Goal: Information Seeking & Learning: Learn about a topic

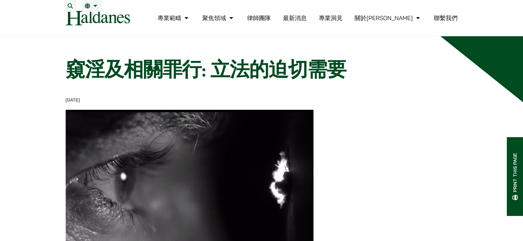
click at [306, 21] on link "最新消息" at bounding box center [295, 18] width 24 height 8
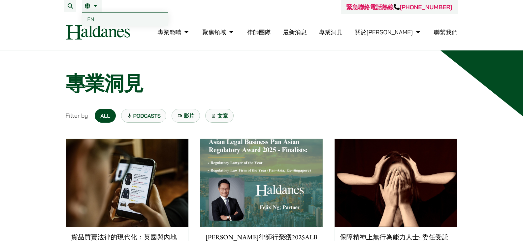
click at [93, 6] on link "繁" at bounding box center [92, 5] width 14 height 5
click at [88, 17] on span "EN" at bounding box center [90, 19] width 7 height 7
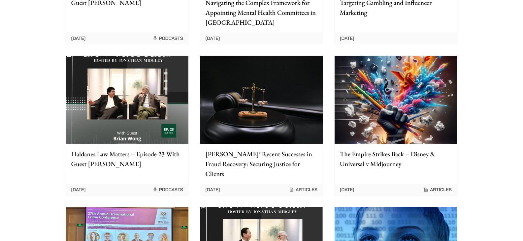
scroll to position [627, 0]
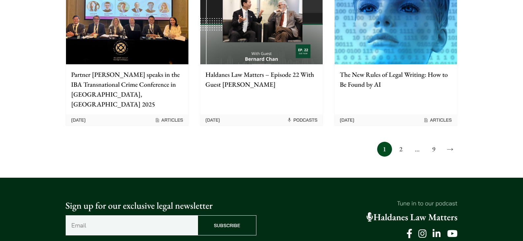
click at [435, 142] on link "9" at bounding box center [433, 149] width 15 height 15
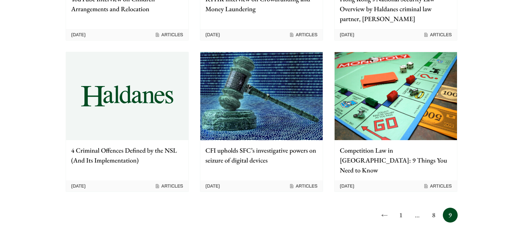
scroll to position [726, 0]
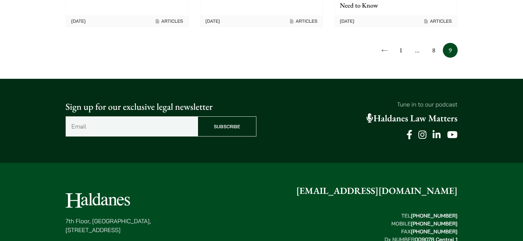
click at [435, 43] on link "8" at bounding box center [433, 50] width 15 height 15
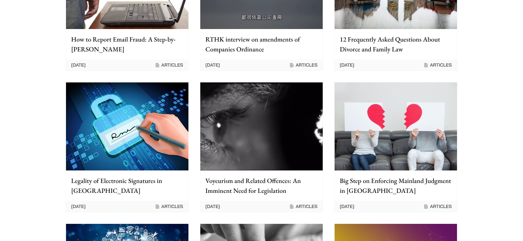
scroll to position [264, 0]
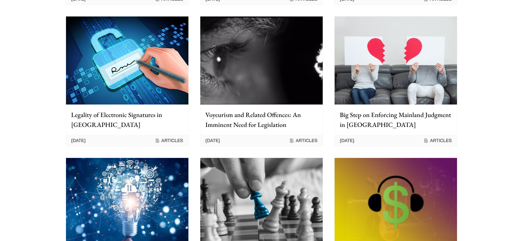
click at [272, 106] on div "Voyeurism and Related Offences: An Imminent Need for Legislation" at bounding box center [261, 120] width 122 height 30
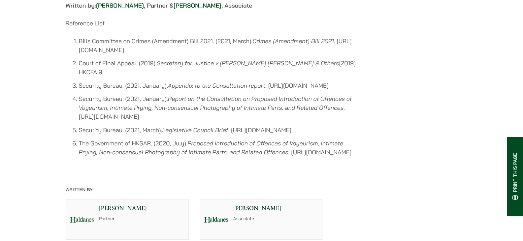
scroll to position [1880, 0]
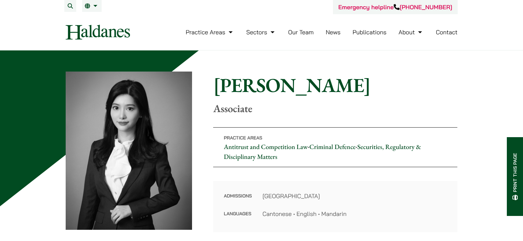
click at [211, 83] on div "Home » Lawyers » Florence Yan Florence Yan Associate Practice Areas Antitrust a…" at bounding box center [262, 152] width 392 height 161
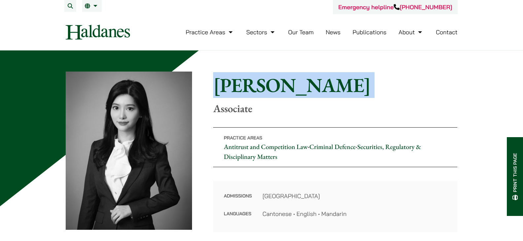
drag, startPoint x: 256, startPoint y: 83, endPoint x: 314, endPoint y: 83, distance: 57.4
click at [314, 83] on div "Home » Lawyers » Florence Yan Florence Yan Associate Practice Areas Antitrust a…" at bounding box center [262, 152] width 392 height 161
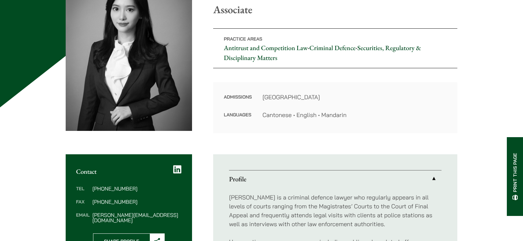
scroll to position [132, 0]
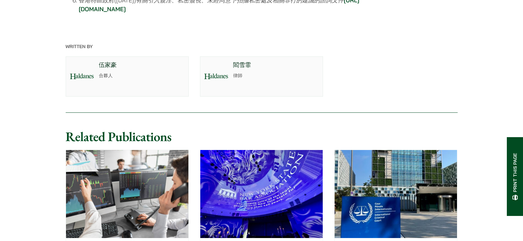
scroll to position [1353, 0]
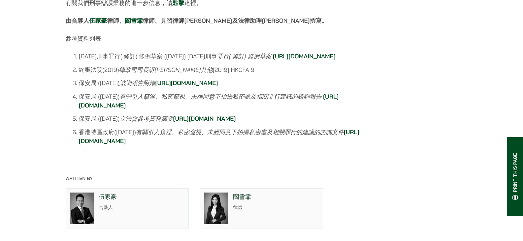
drag, startPoint x: 185, startPoint y: 34, endPoint x: 191, endPoint y: 34, distance: 6.3
click at [185, 24] on strong "律師、見習律師[PERSON_NAME]及法律助理[PERSON_NAME]撰寫。" at bounding box center [235, 21] width 185 height 8
drag, startPoint x: 191, startPoint y: 34, endPoint x: 197, endPoint y: 35, distance: 5.3
click at [197, 24] on strong "律師、見習律師[PERSON_NAME]及法律助理[PERSON_NAME]撰寫。" at bounding box center [235, 21] width 185 height 8
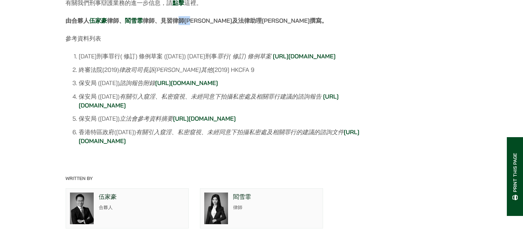
drag, startPoint x: 180, startPoint y: 35, endPoint x: 198, endPoint y: 38, distance: 17.5
click at [198, 24] on strong "律師、見習律師[PERSON_NAME]及法律助理[PERSON_NAME]撰寫。" at bounding box center [235, 21] width 185 height 8
click at [202, 24] on strong "律師、見習律師[PERSON_NAME]及法律助理[PERSON_NAME]撰寫。" at bounding box center [235, 21] width 185 height 8
drag, startPoint x: 202, startPoint y: 35, endPoint x: 186, endPoint y: 33, distance: 16.3
click at [186, 24] on strong "律師、見習律師[PERSON_NAME]及法律助理[PERSON_NAME]撰寫。" at bounding box center [235, 21] width 185 height 8
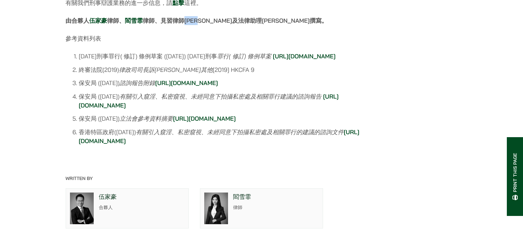
click at [185, 24] on strong "律師、見習律師[PERSON_NAME]及法律助理[PERSON_NAME]撰寫。" at bounding box center [235, 21] width 185 height 8
drag, startPoint x: 184, startPoint y: 33, endPoint x: 200, endPoint y: 35, distance: 15.3
click at [200, 24] on strong "律師、見習律師[PERSON_NAME]及法律助理[PERSON_NAME]撰寫。" at bounding box center [235, 21] width 185 height 8
